Goal: Navigation & Orientation: Understand site structure

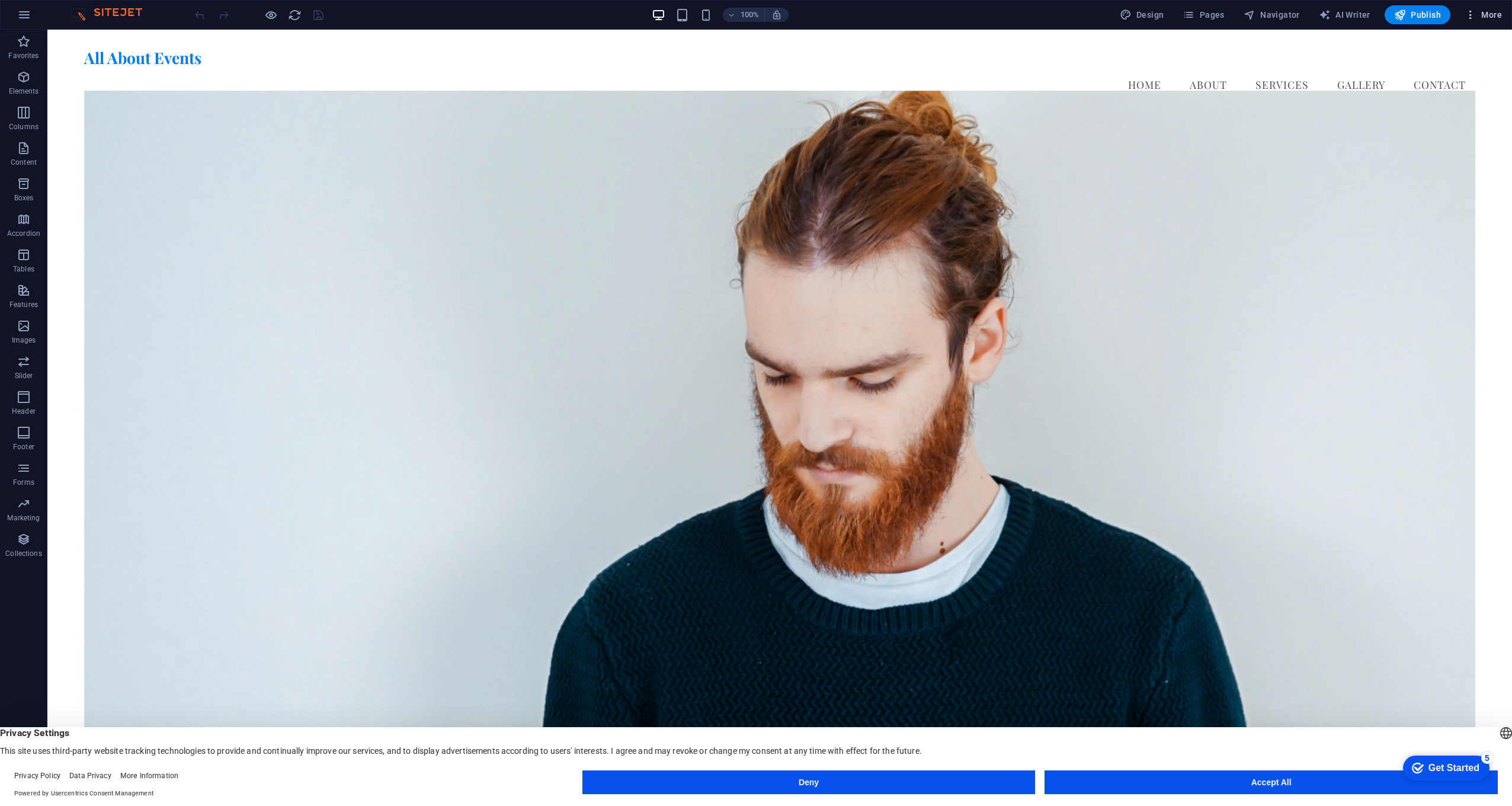
click at [1505, 19] on button "More" at bounding box center [1483, 14] width 47 height 19
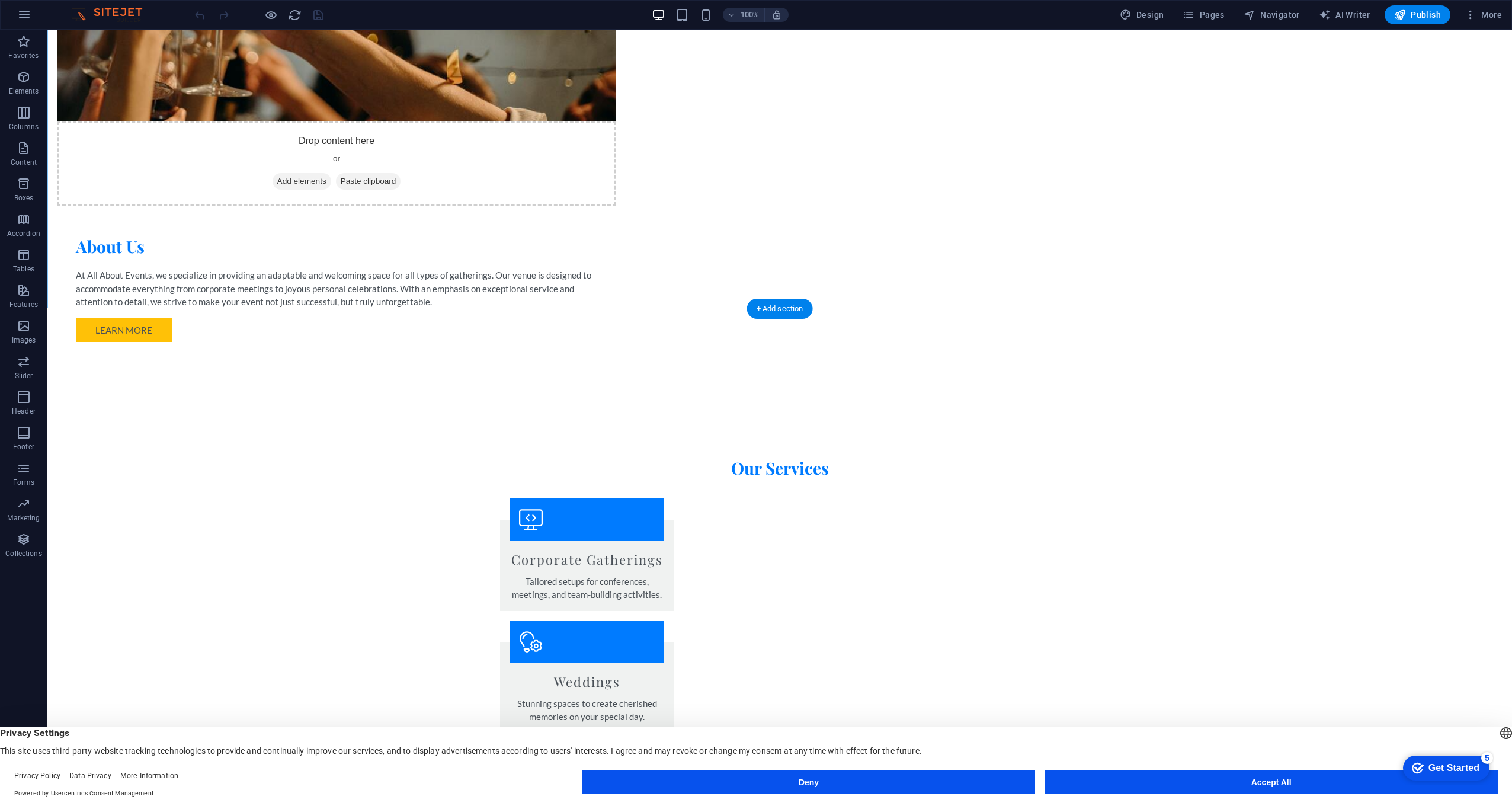
scroll to position [1363, 0]
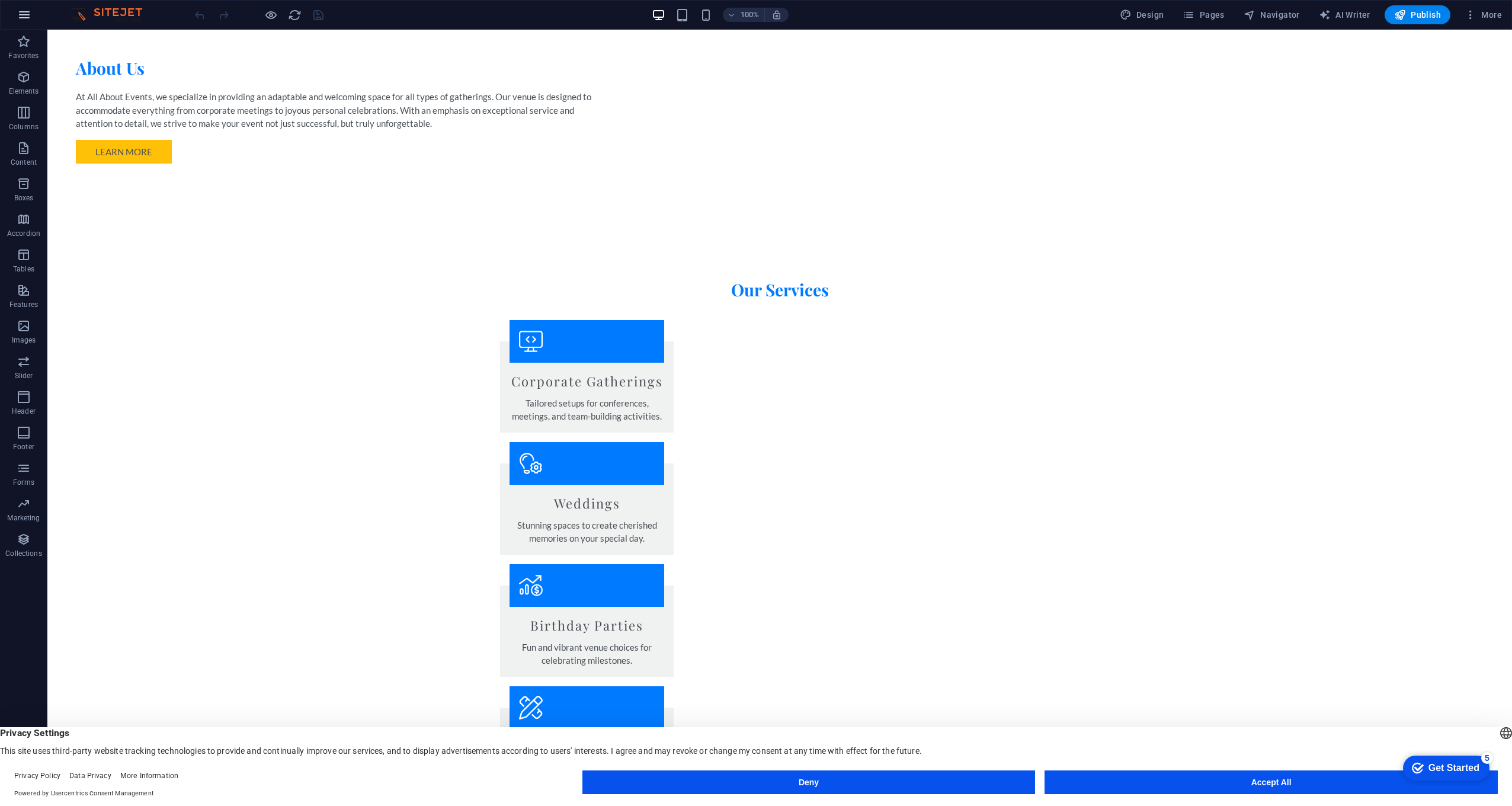
click at [17, 6] on button "button" at bounding box center [24, 15] width 29 height 29
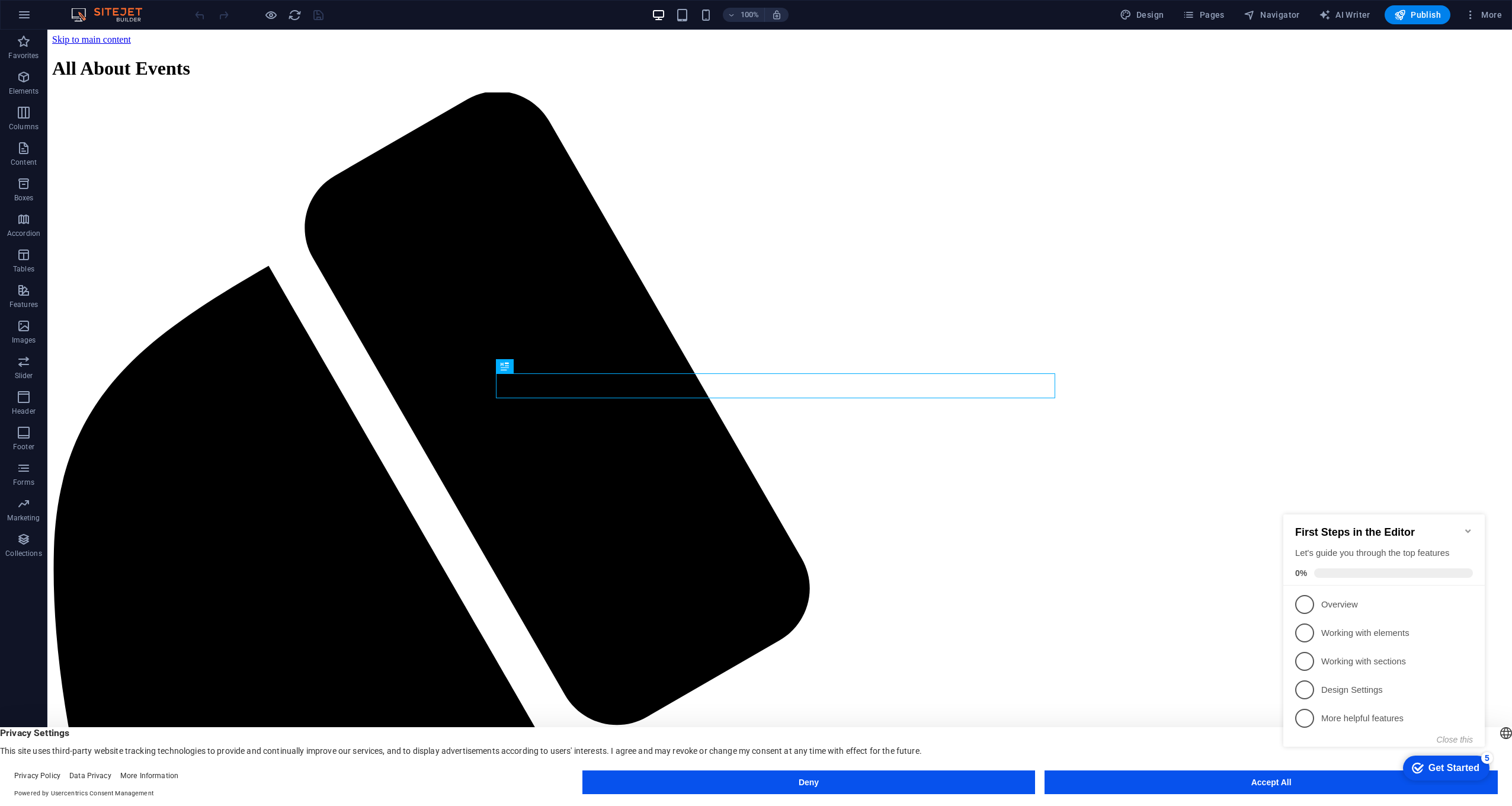
click at [1471, 526] on icon "Minimize checklist" at bounding box center [1468, 531] width 10 height 10
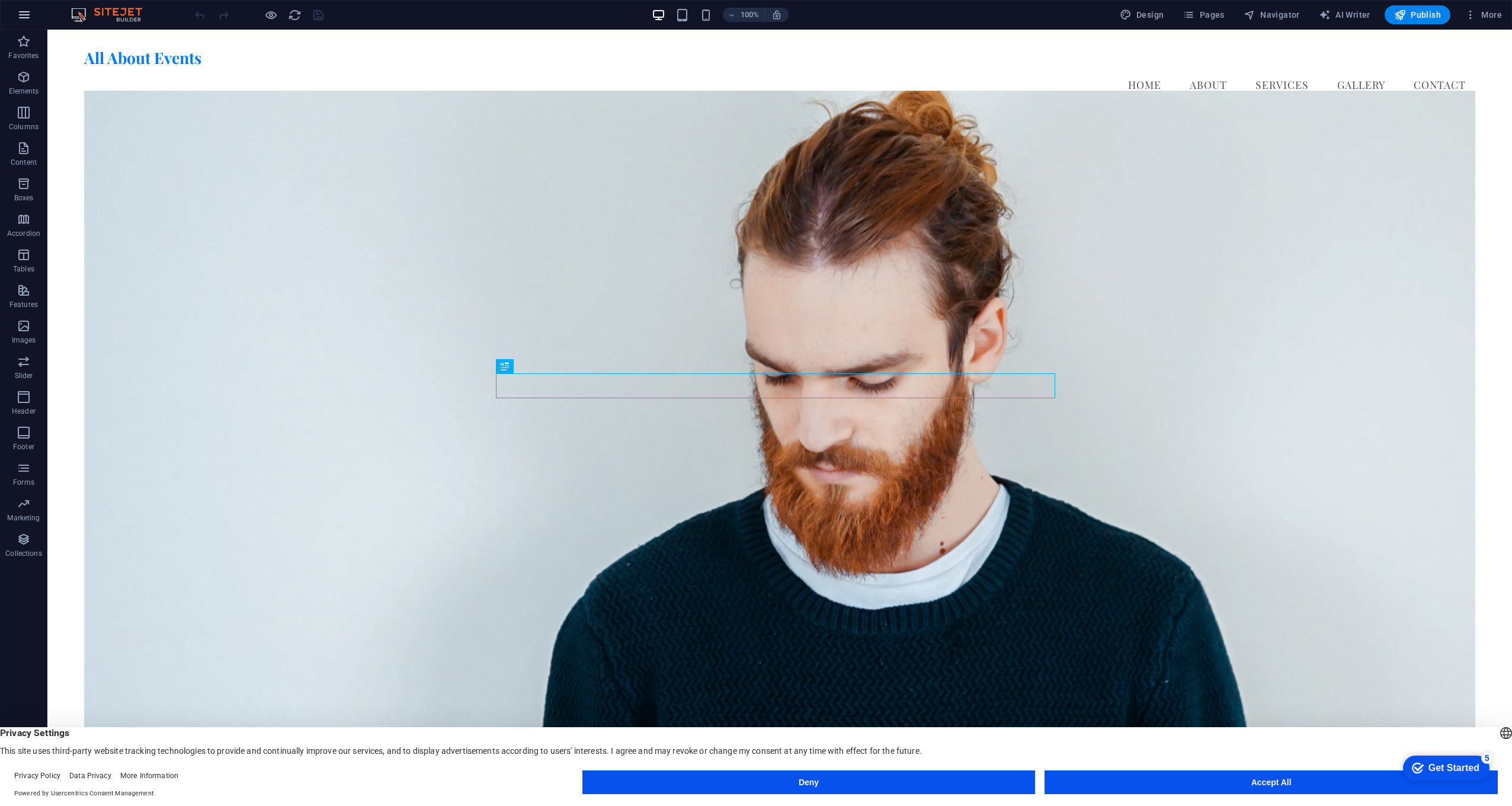
click at [23, 13] on icon "button" at bounding box center [24, 15] width 14 height 14
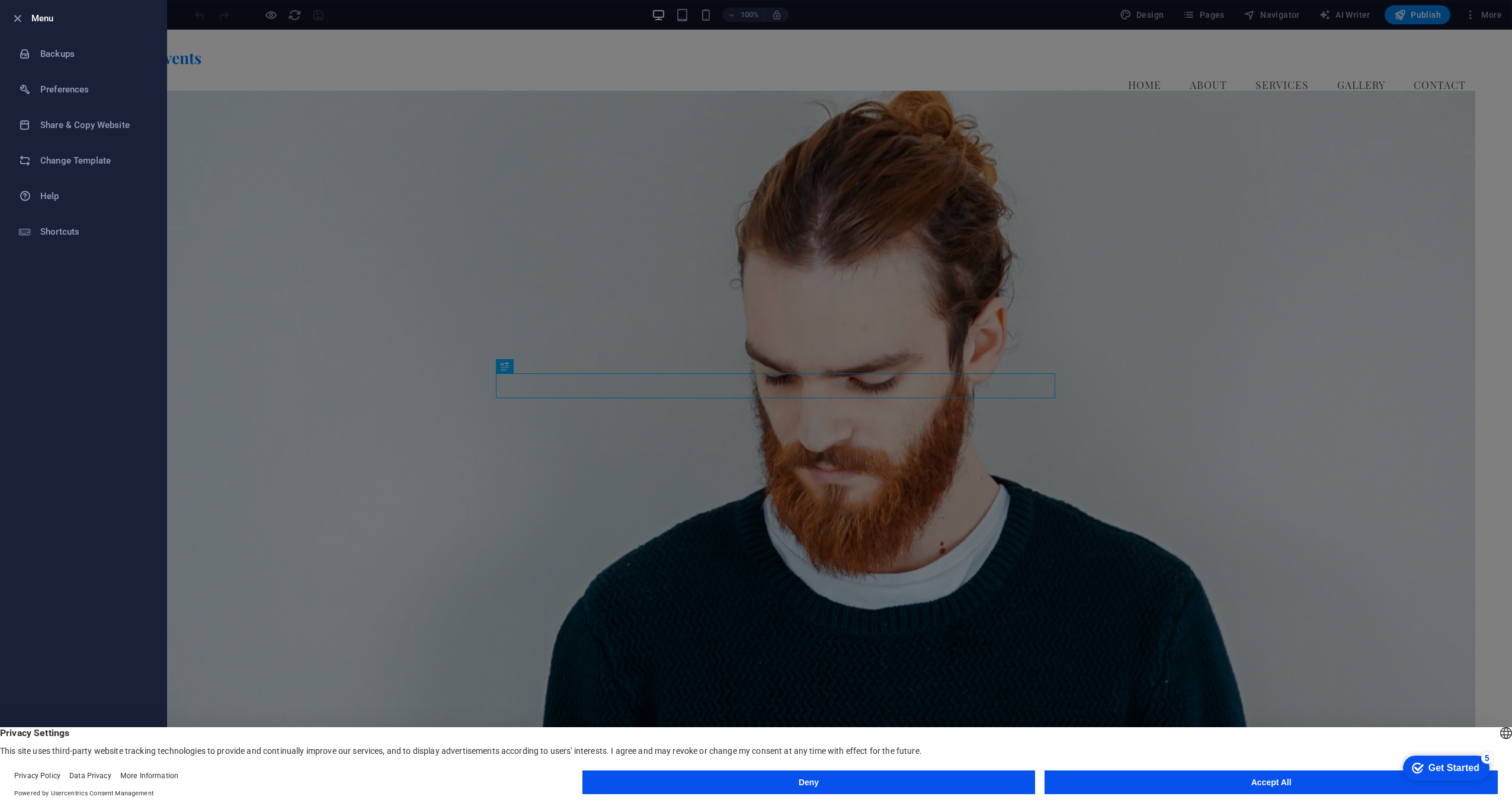
click at [0, 0] on div at bounding box center [0, 0] width 0 height 0
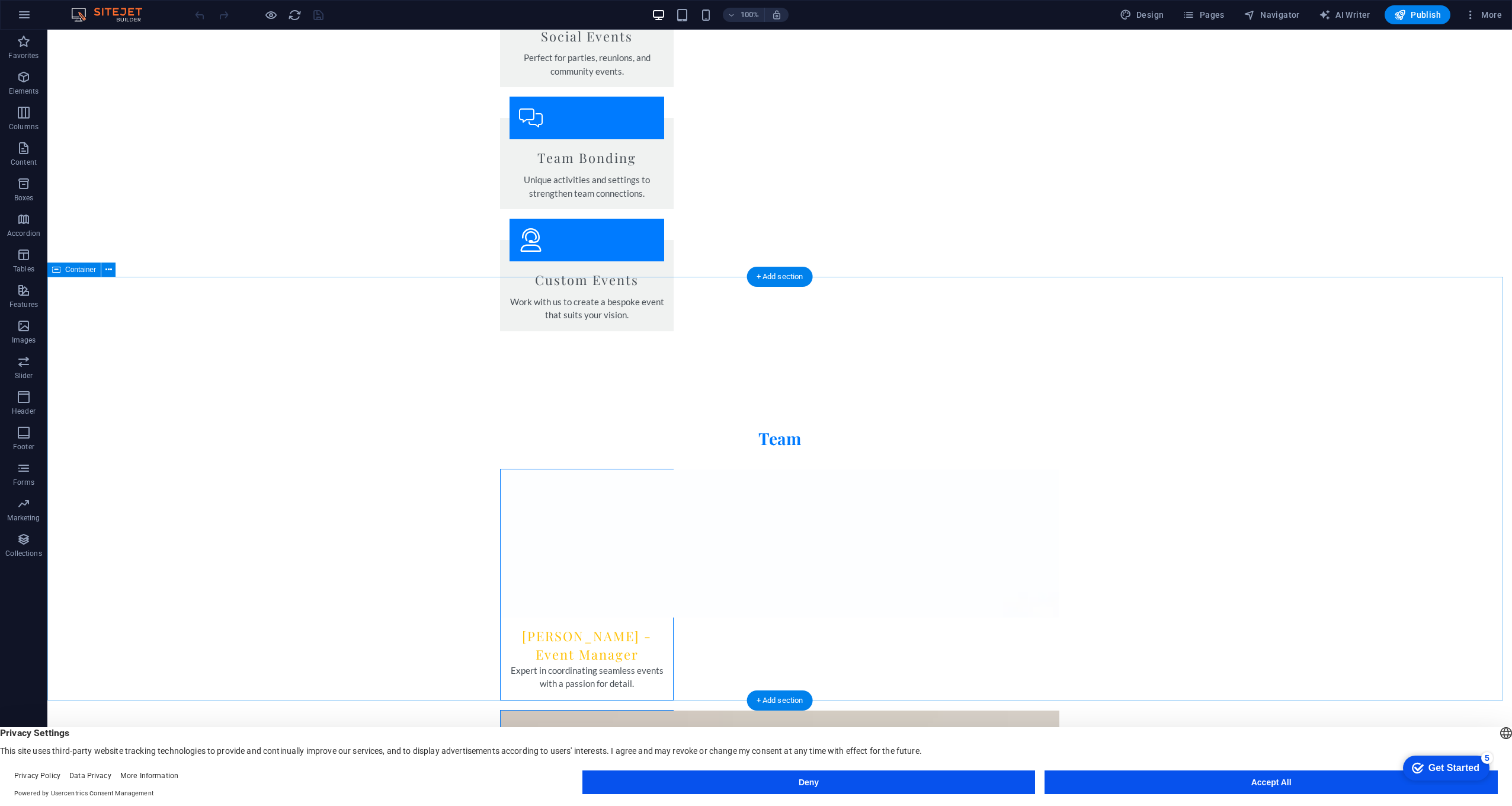
scroll to position [2213, 0]
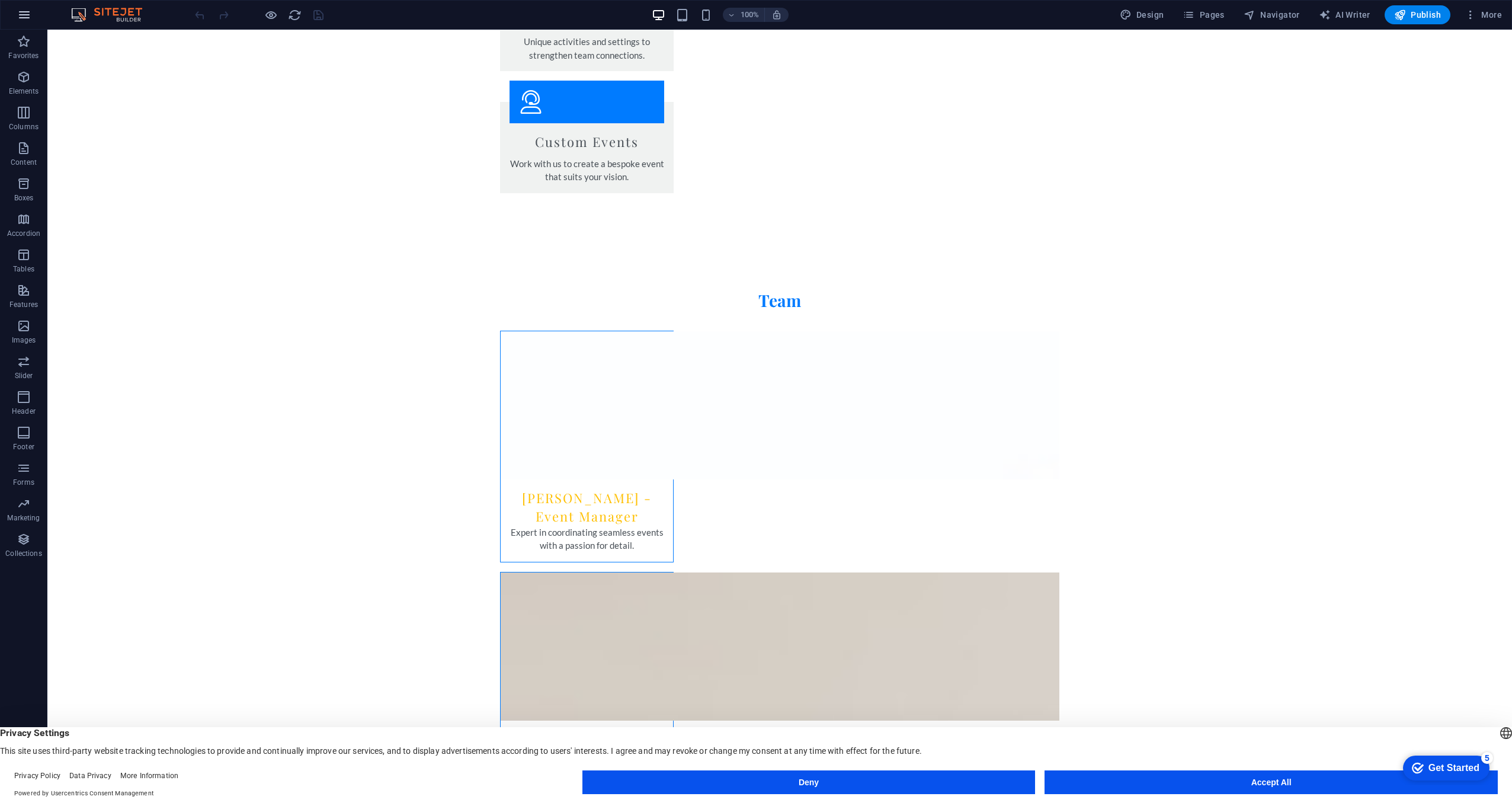
click at [19, 8] on icon "button" at bounding box center [24, 15] width 14 height 14
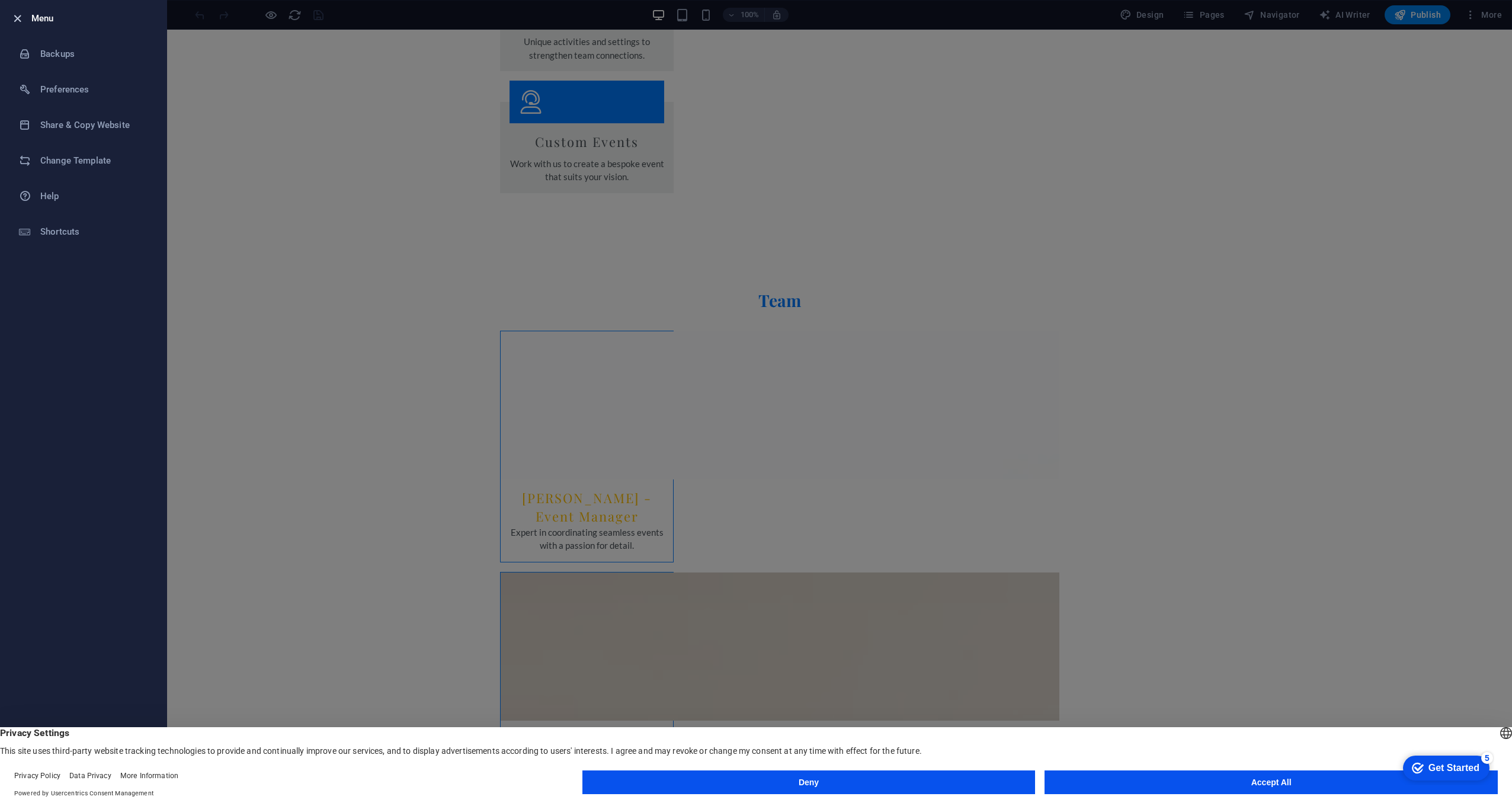
click at [16, 16] on icon "button" at bounding box center [17, 18] width 14 height 14
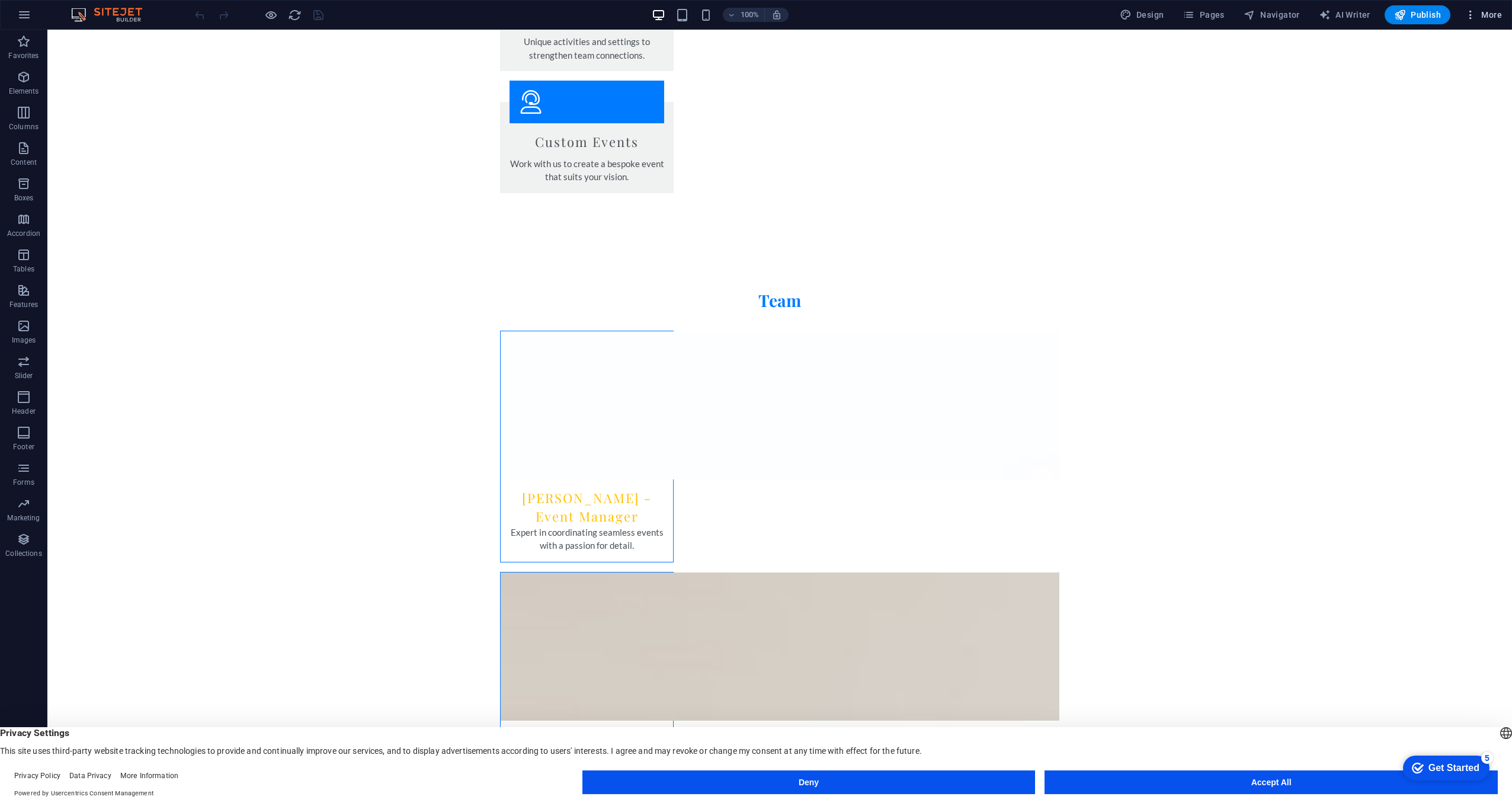
click at [0, 0] on icon "button" at bounding box center [0, 0] width 0 height 0
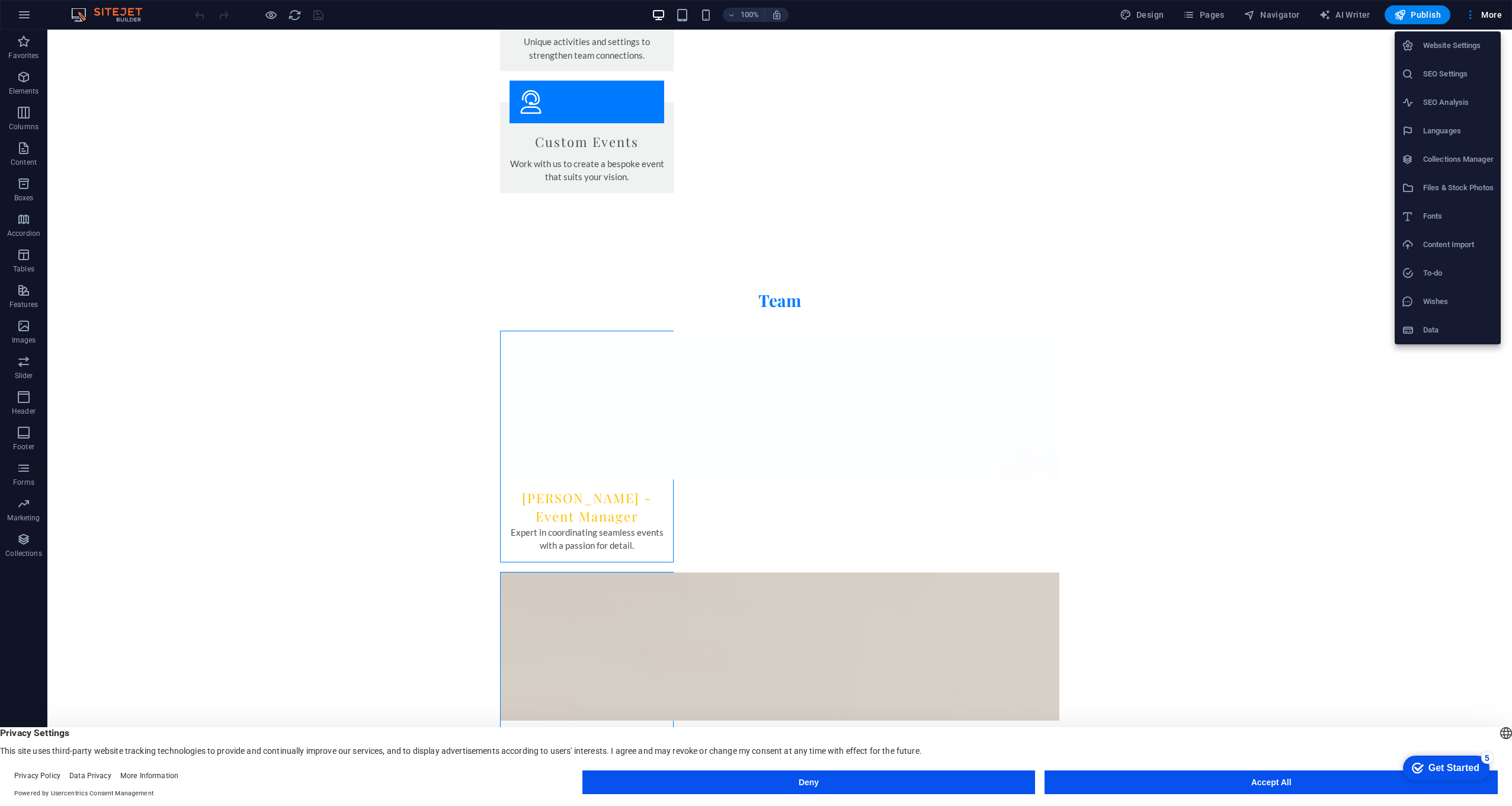
click at [1461, 46] on h6 "Website Settings" at bounding box center [1458, 46] width 70 height 14
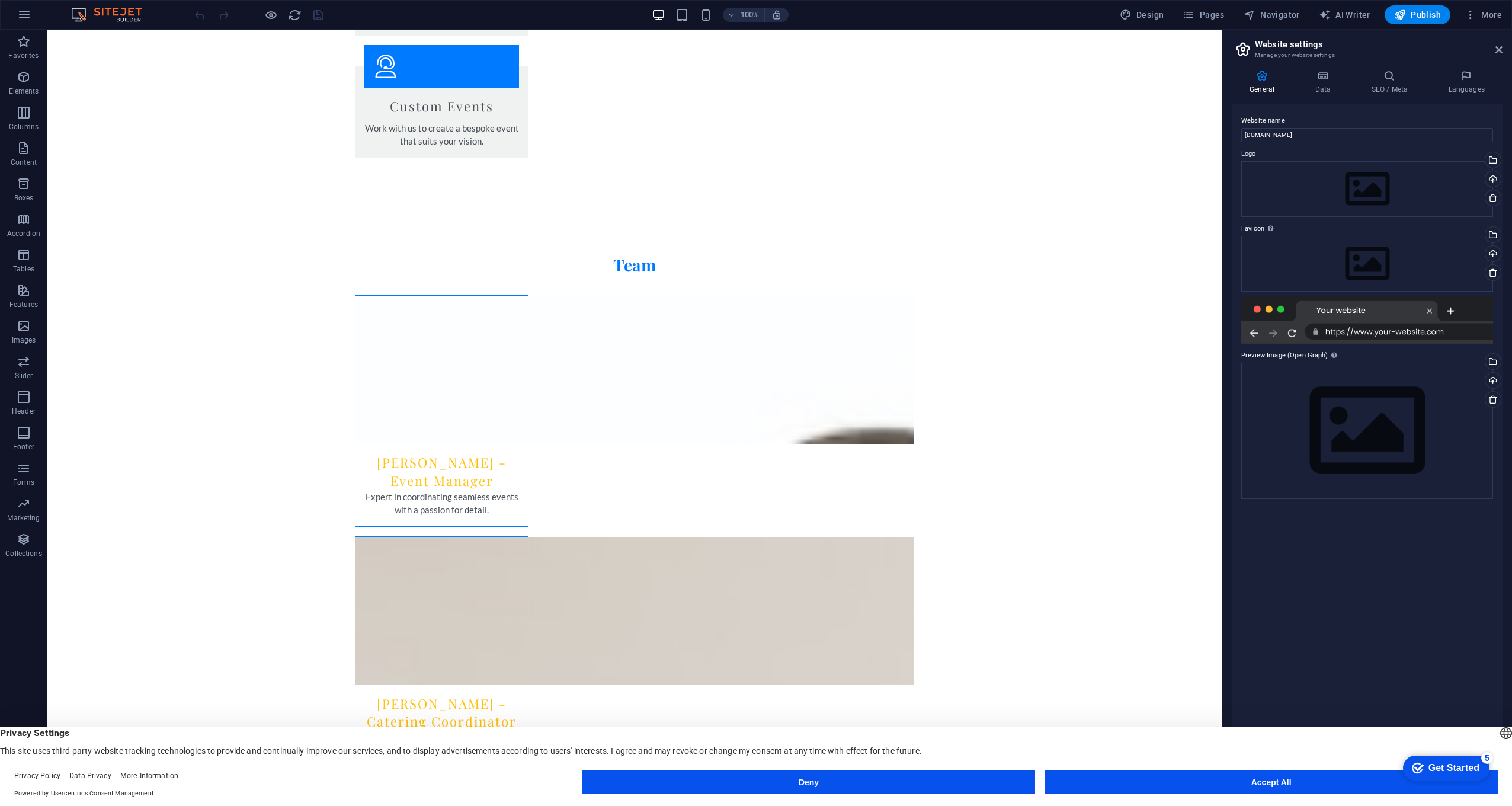
scroll to position [2154, 0]
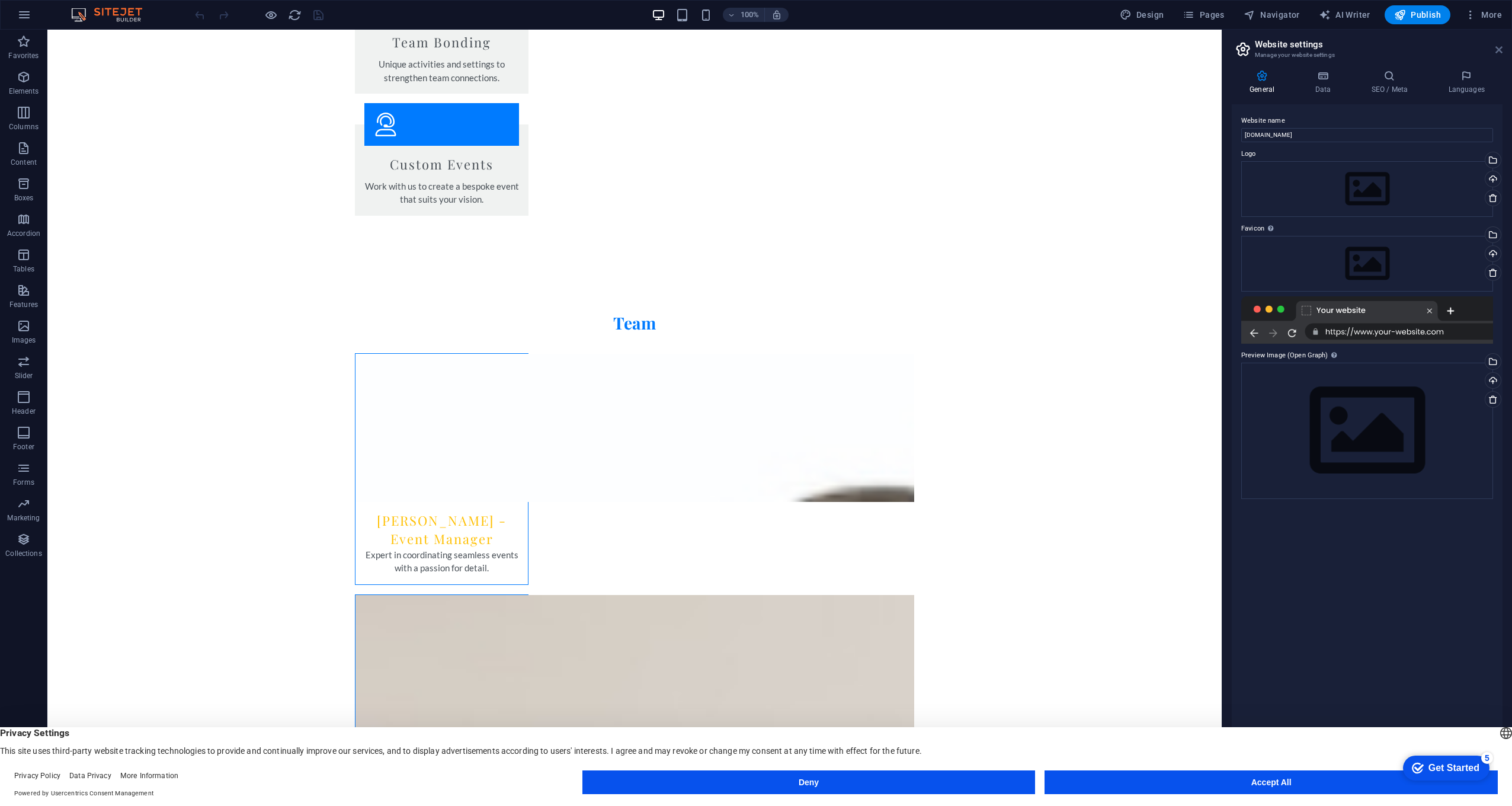
click at [1498, 46] on icon at bounding box center [1499, 50] width 7 height 10
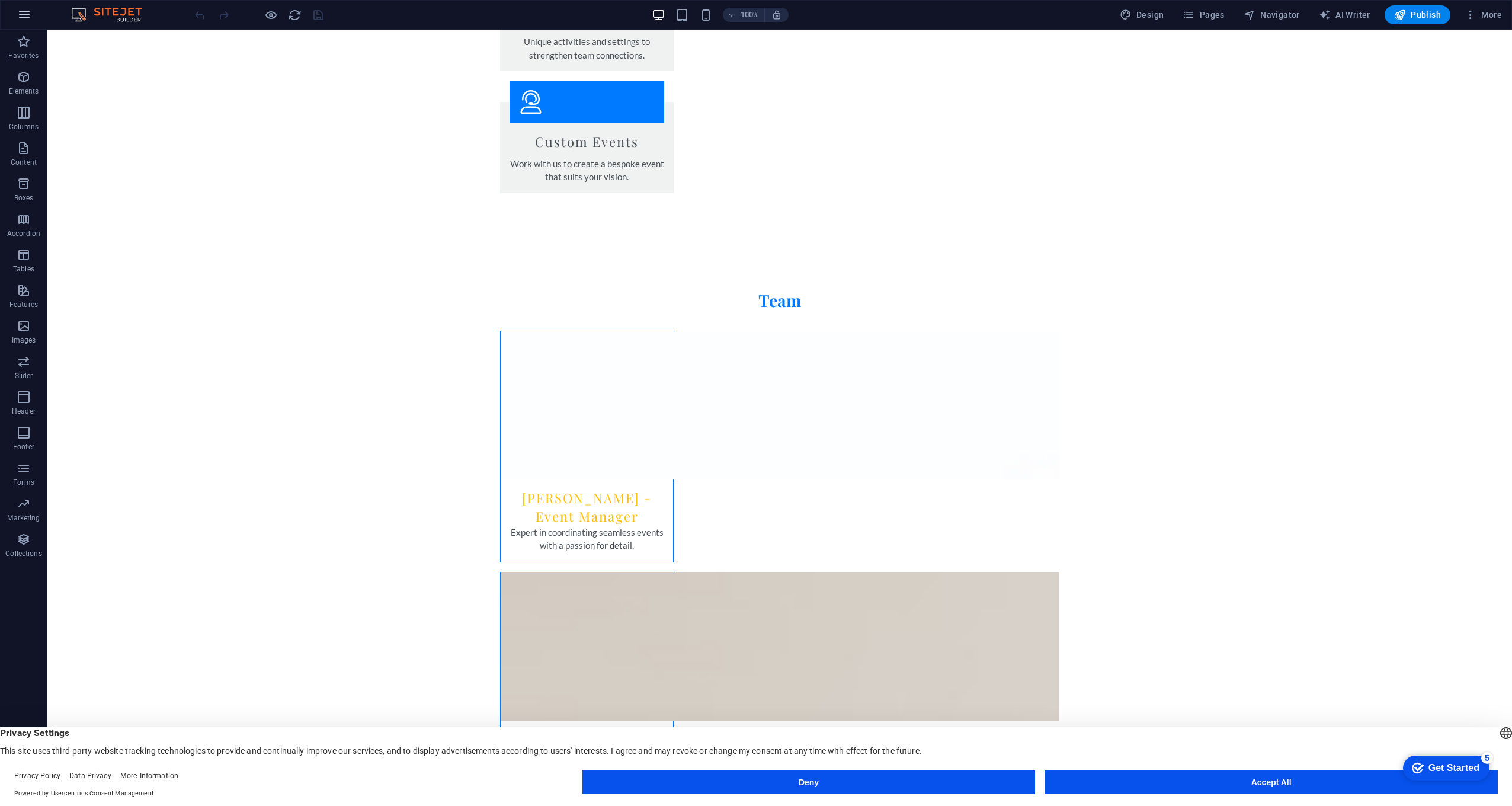
click at [23, 13] on icon "button" at bounding box center [24, 15] width 14 height 14
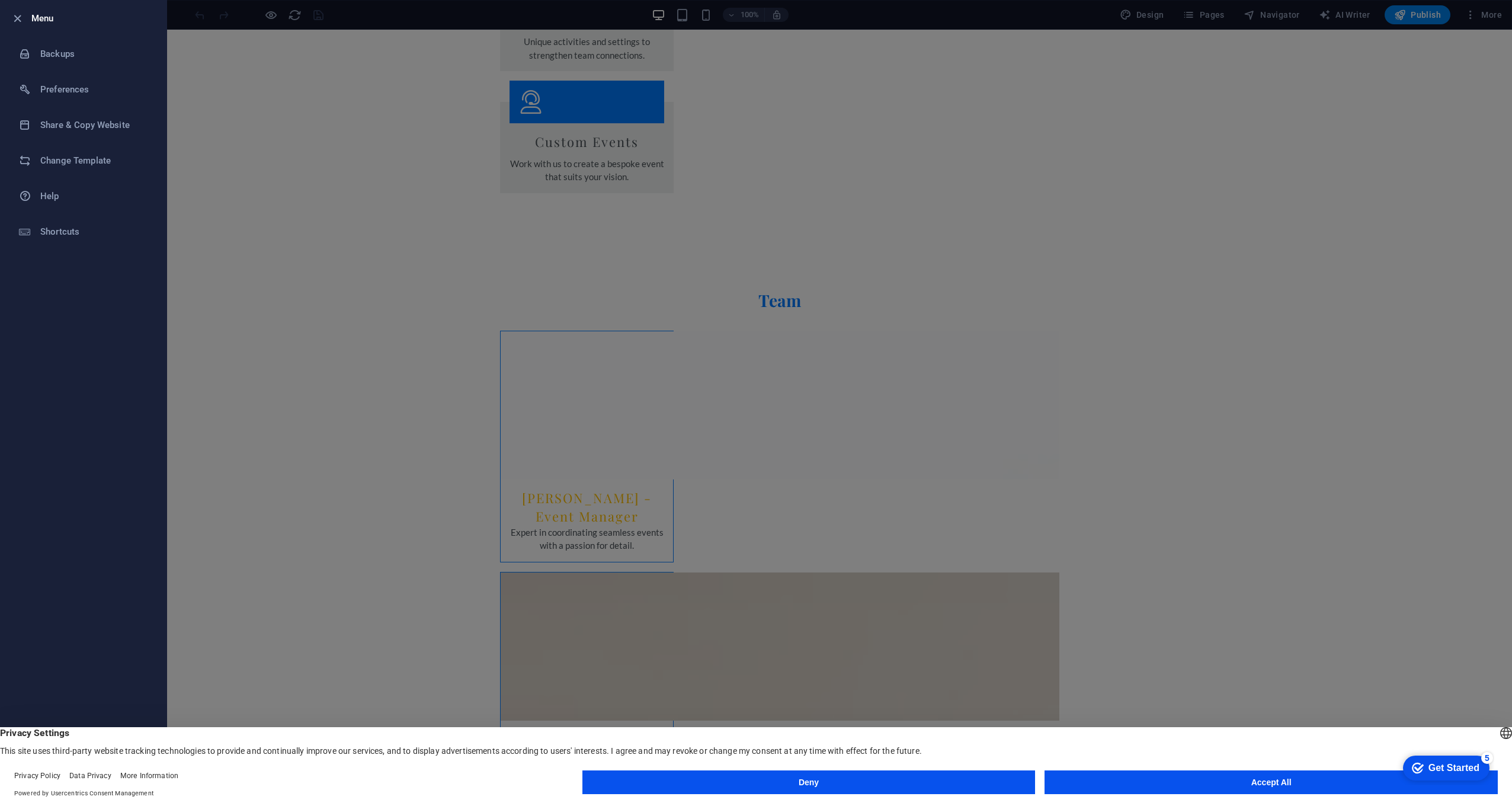
click at [22, 16] on icon "button" at bounding box center [17, 18] width 14 height 14
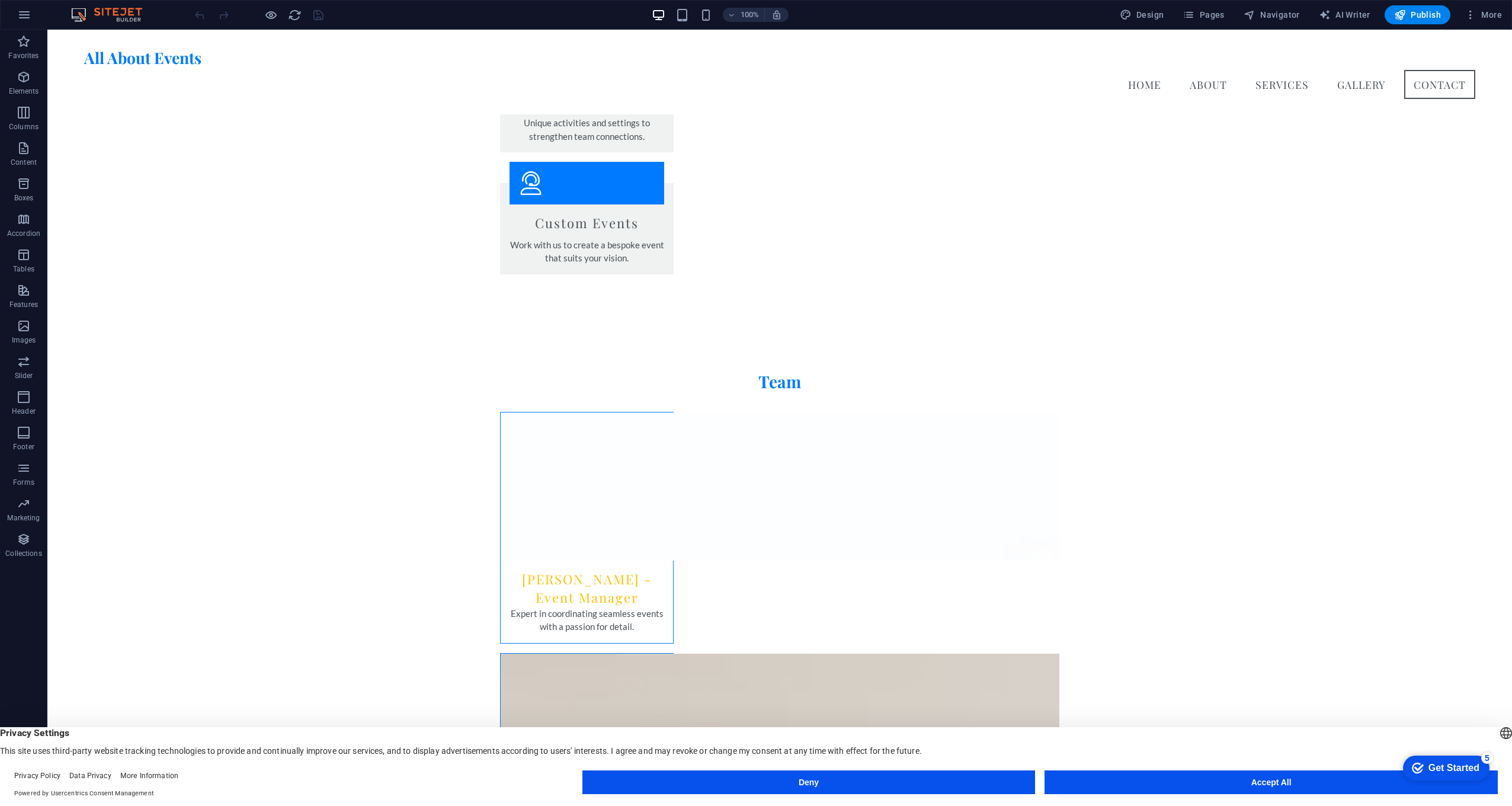
scroll to position [2093, 0]
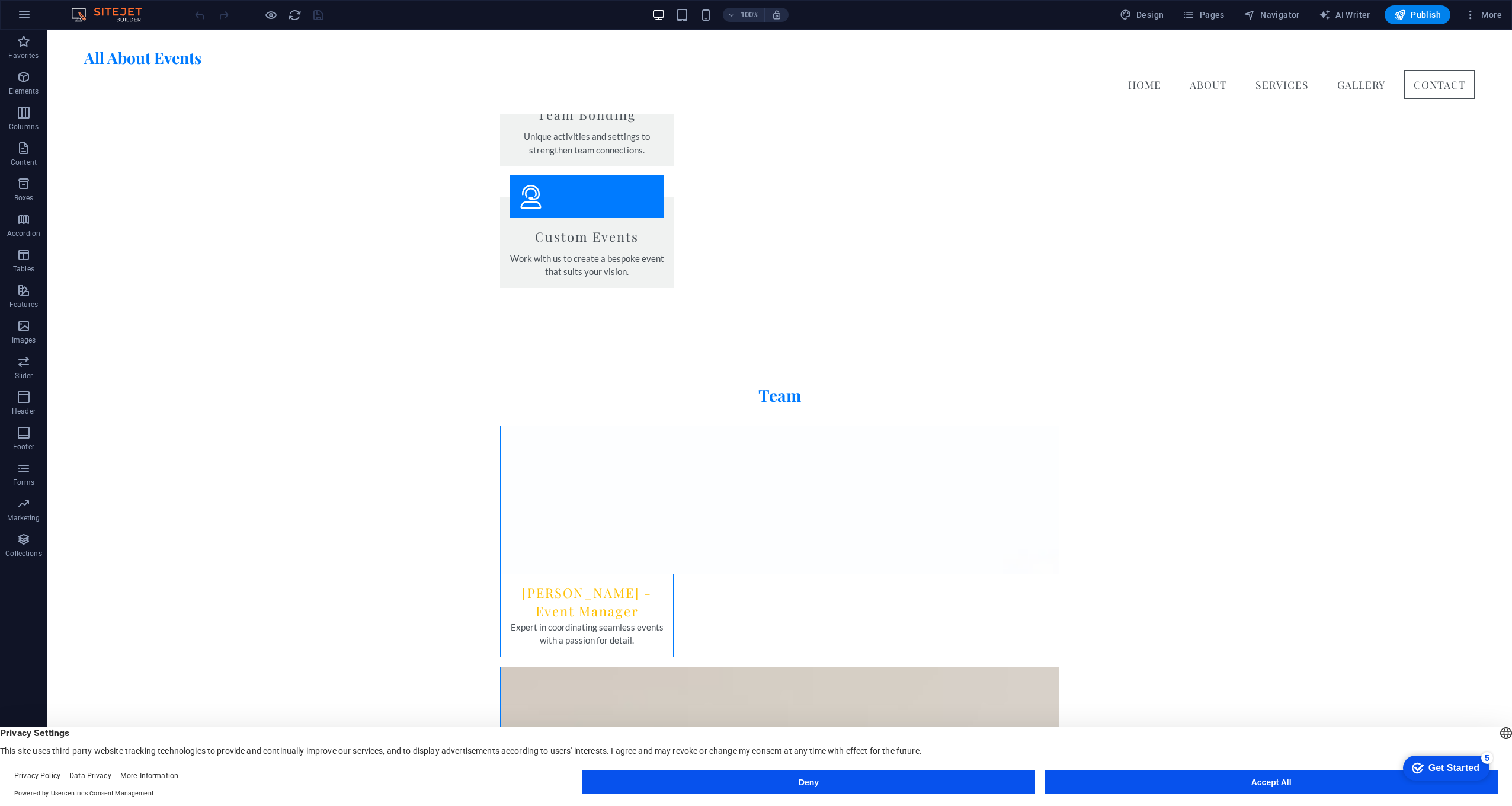
click at [29, 14] on icon "button" at bounding box center [24, 15] width 14 height 14
